Goal: Go to known website: Access a specific website the user already knows

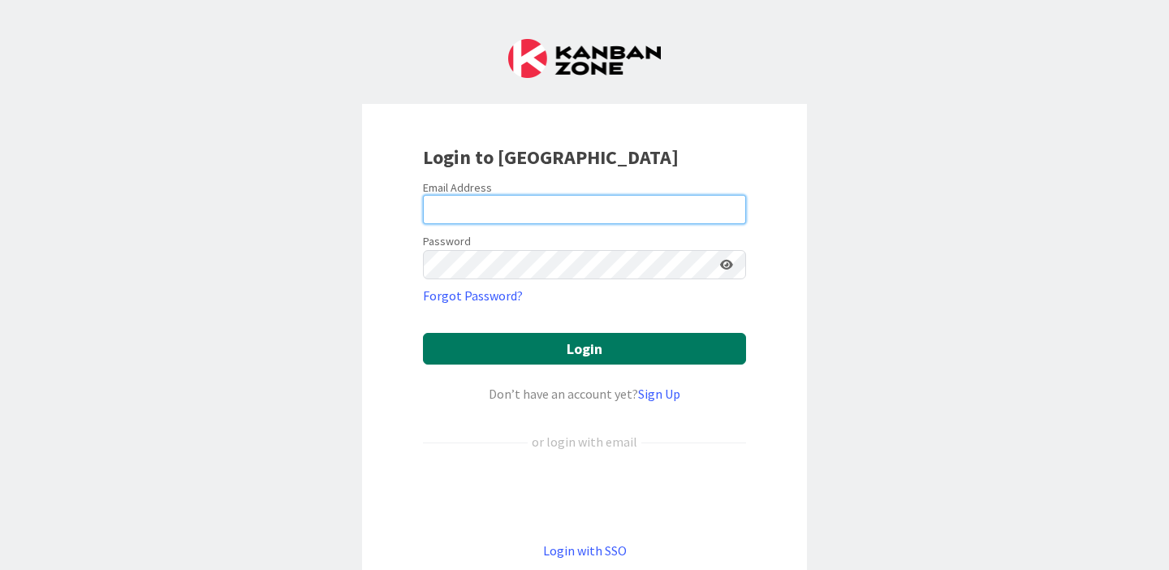
type input "[PERSON_NAME][EMAIL_ADDRESS][PERSON_NAME][DOMAIN_NAME]"
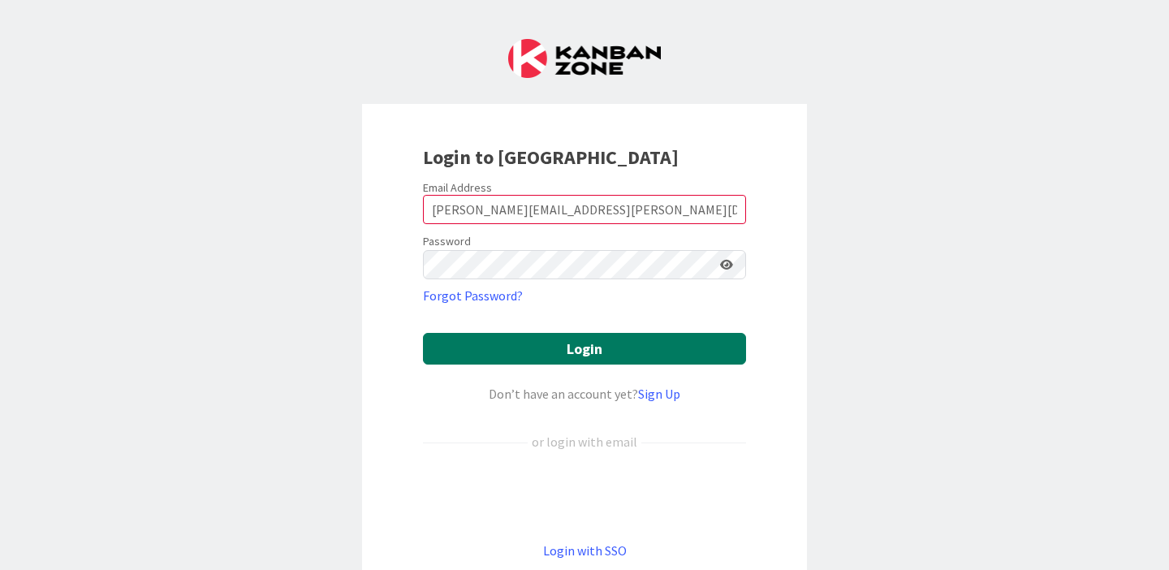
click at [591, 343] on button "Login" at bounding box center [584, 349] width 323 height 32
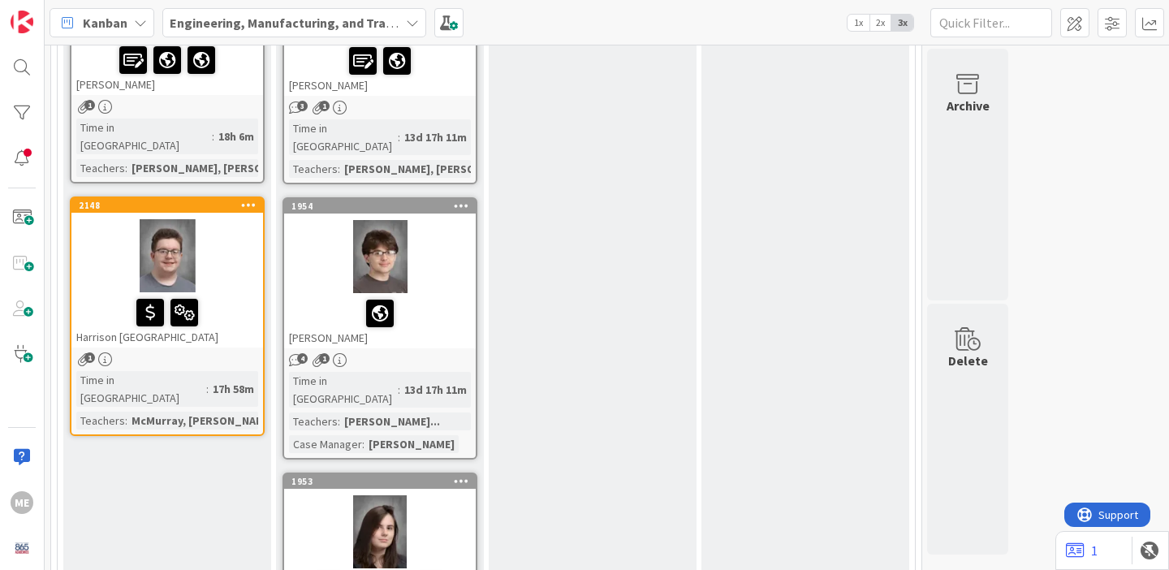
scroll to position [1351, 0]
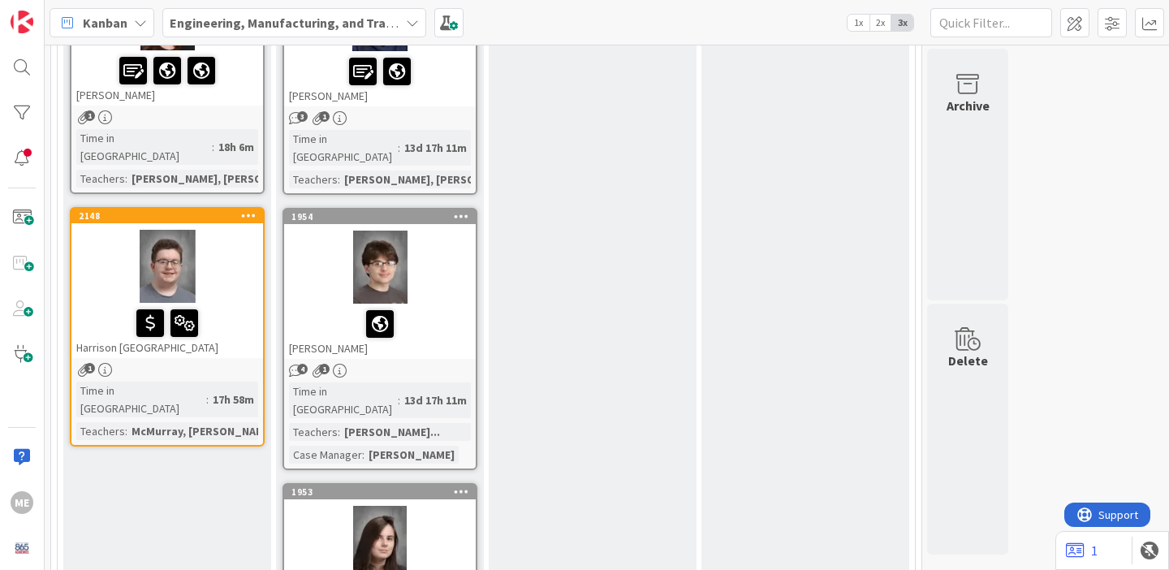
click at [102, 230] on div at bounding box center [167, 266] width 192 height 73
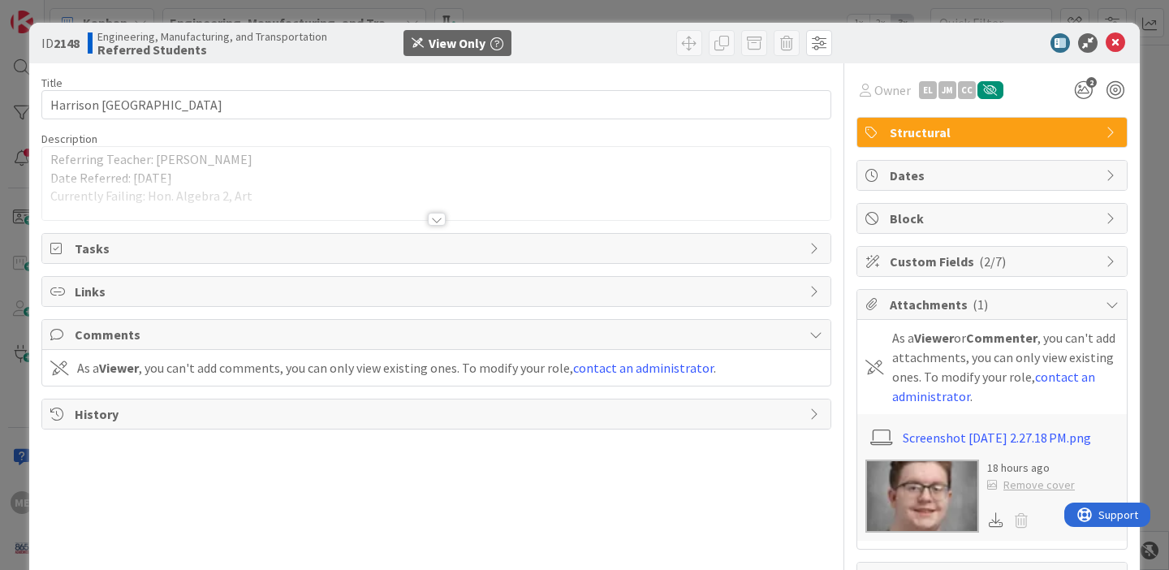
click at [439, 220] on div at bounding box center [437, 219] width 18 height 13
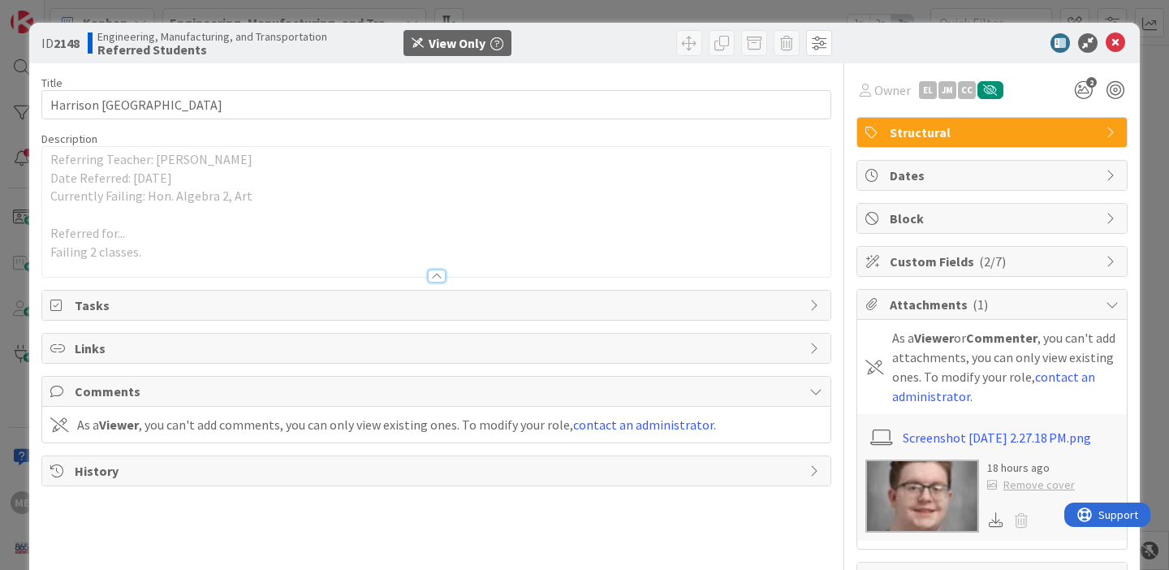
click at [438, 277] on div at bounding box center [437, 275] width 18 height 13
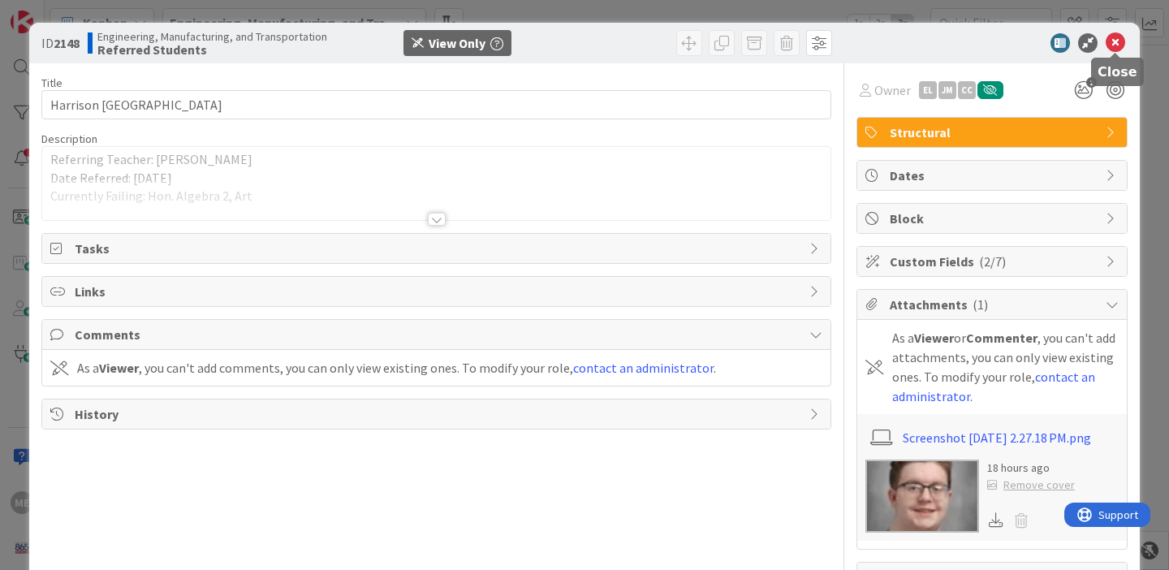
click at [1118, 45] on icon at bounding box center [1115, 42] width 19 height 19
